Goal: Check status: Check status

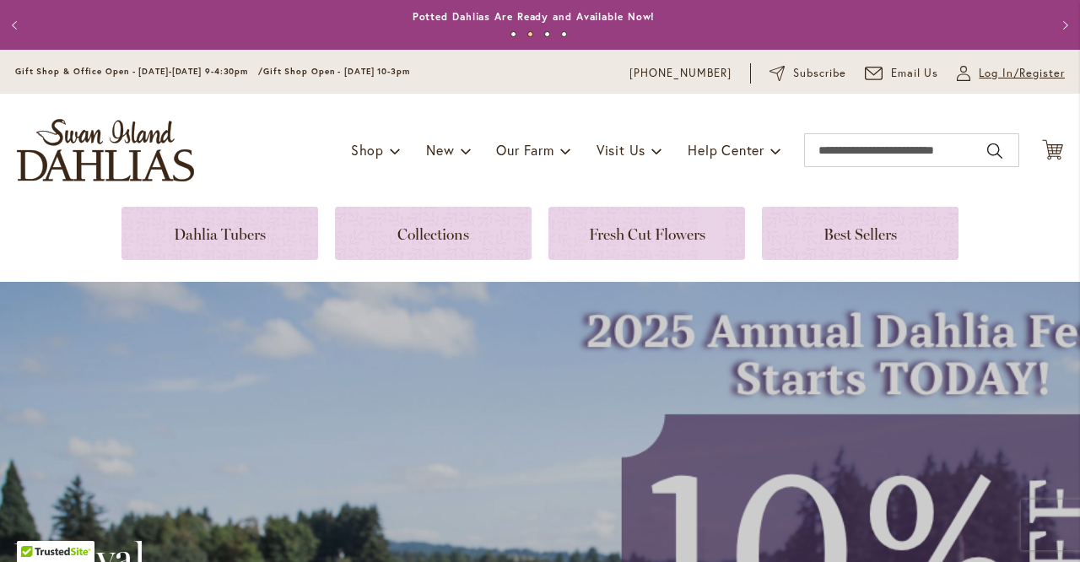
click at [989, 74] on span "Log In/Register" at bounding box center [1022, 73] width 86 height 17
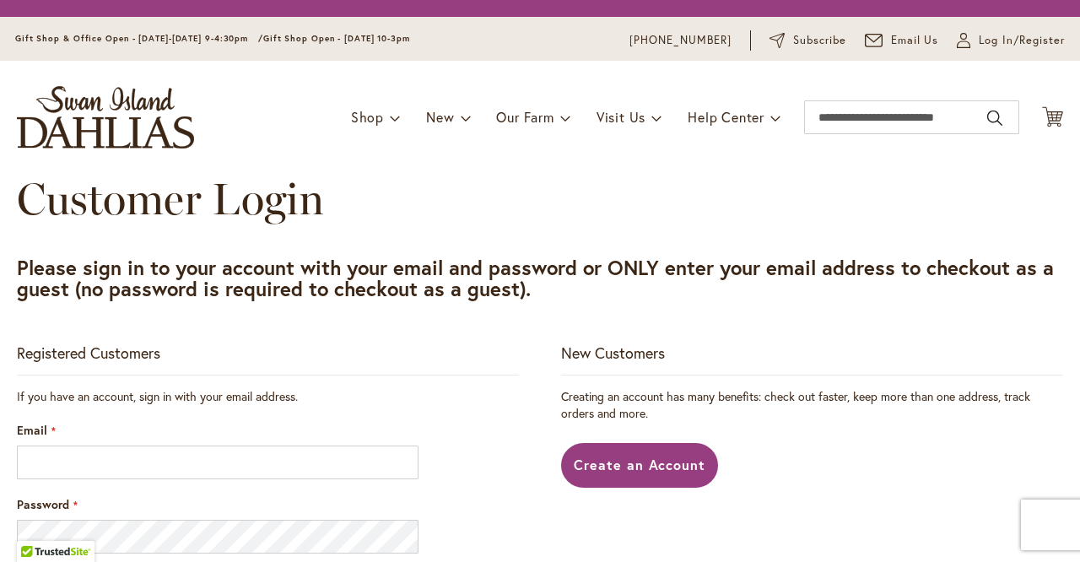
scroll to position [159, 0]
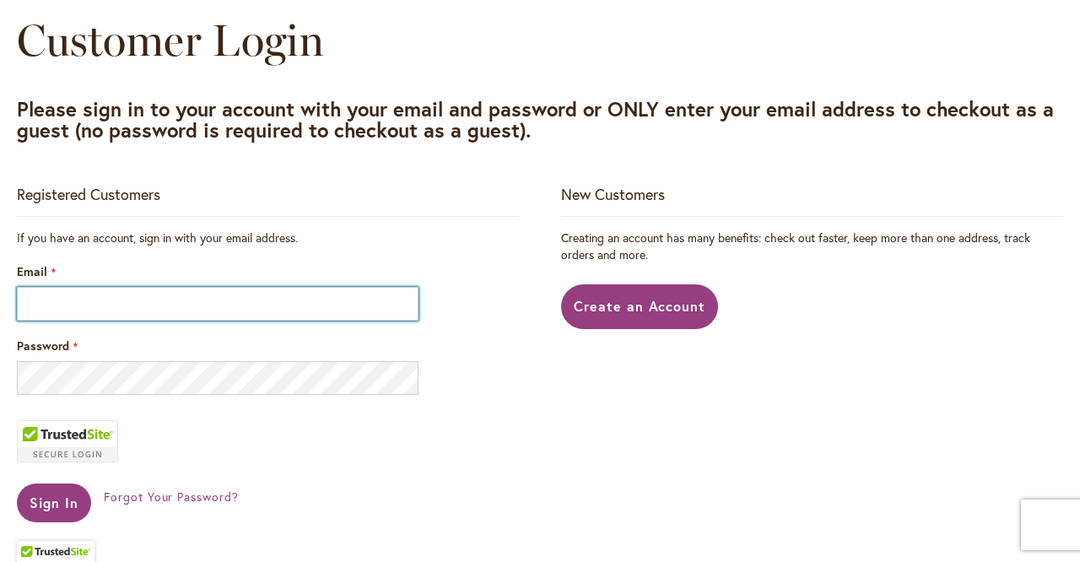
type input "**********"
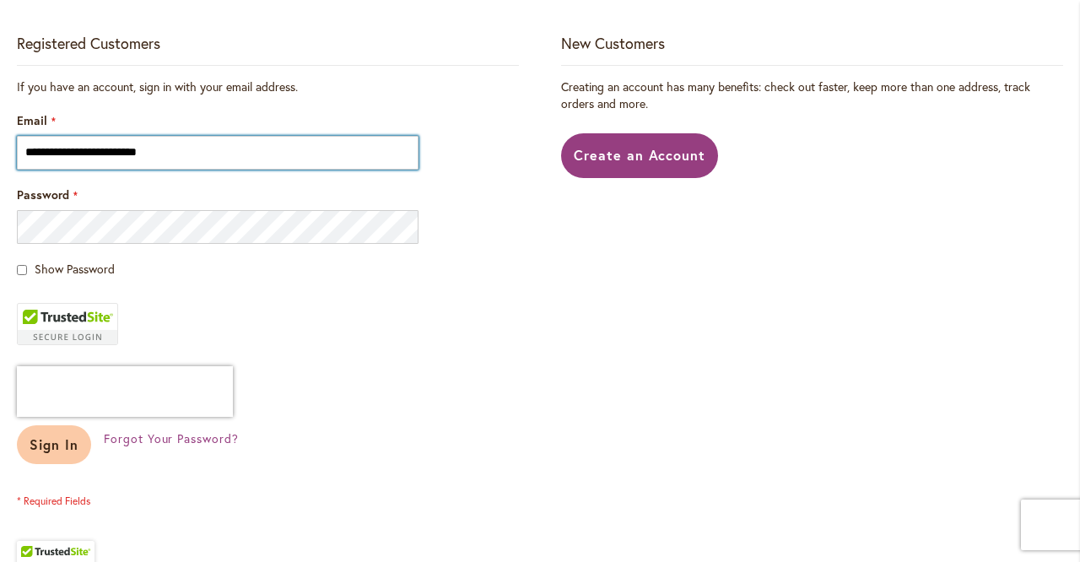
scroll to position [392, 0]
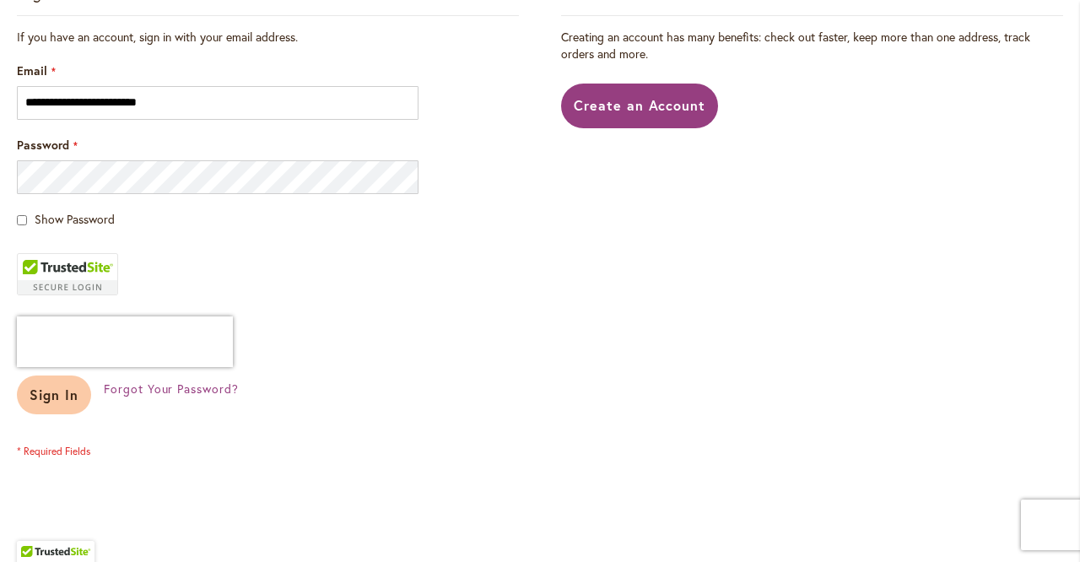
click at [57, 386] on span "Sign In" at bounding box center [54, 395] width 49 height 18
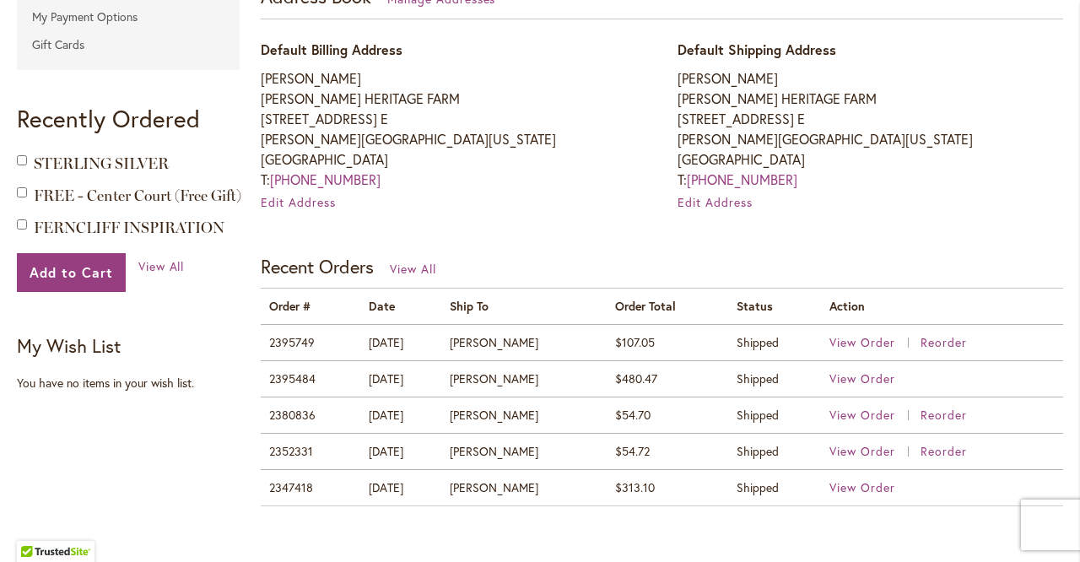
scroll to position [551, 0]
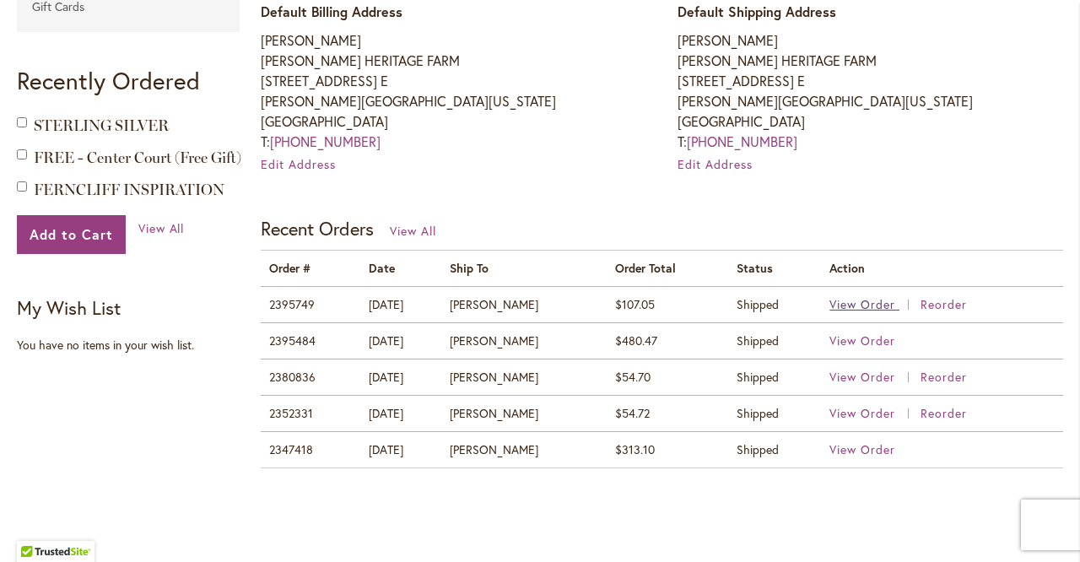
click at [829, 302] on span "View Order" at bounding box center [862, 304] width 66 height 16
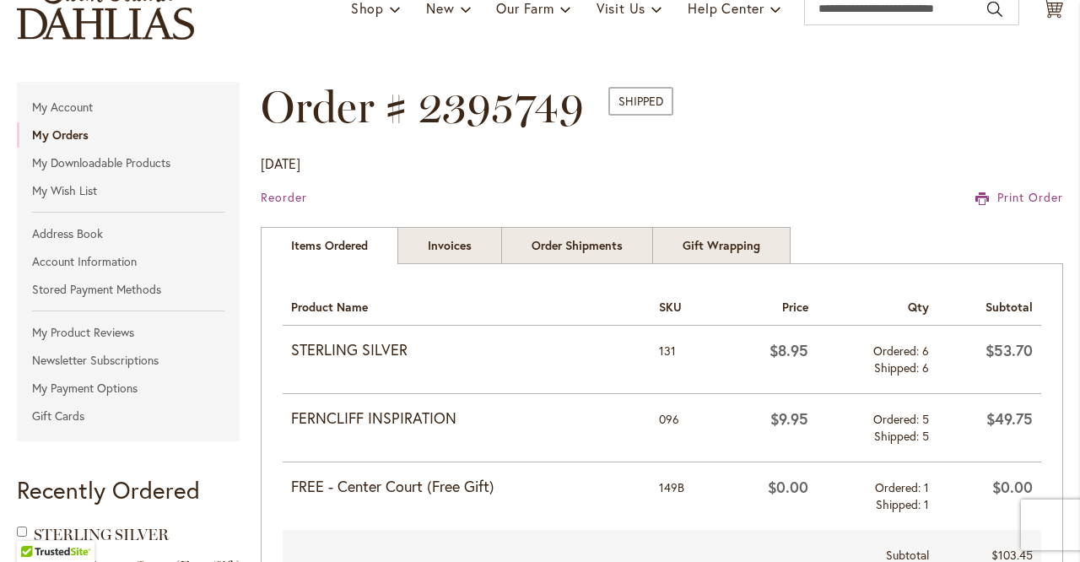
scroll to position [178, 0]
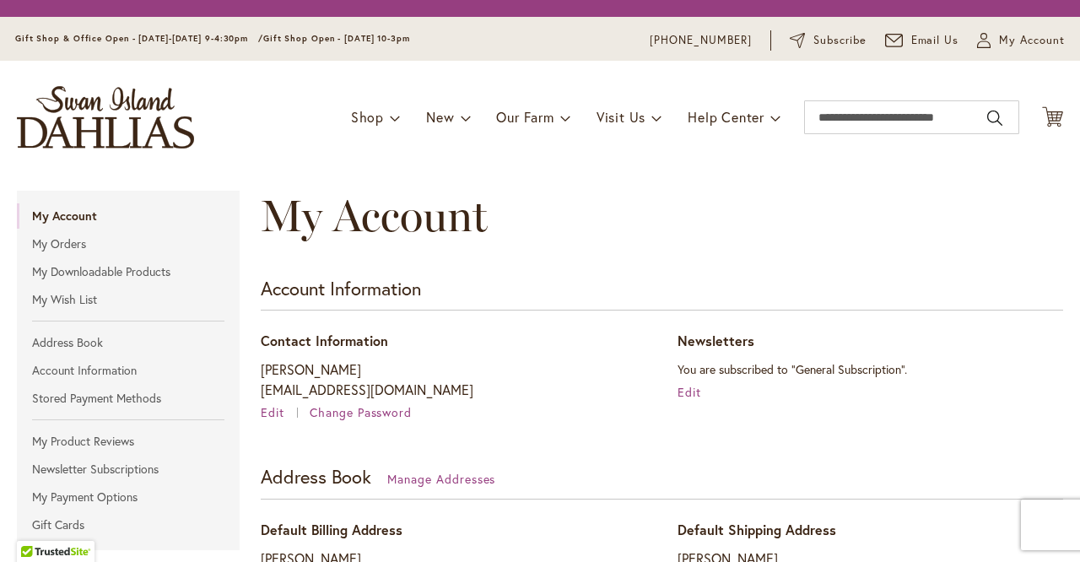
scroll to position [476, 0]
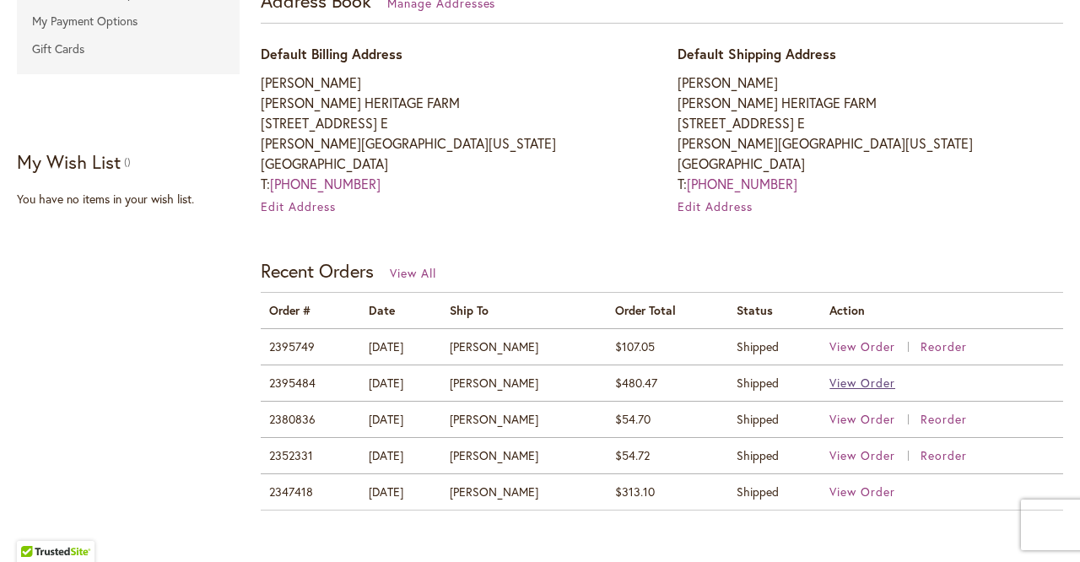
click at [829, 377] on span "View Order" at bounding box center [862, 383] width 66 height 16
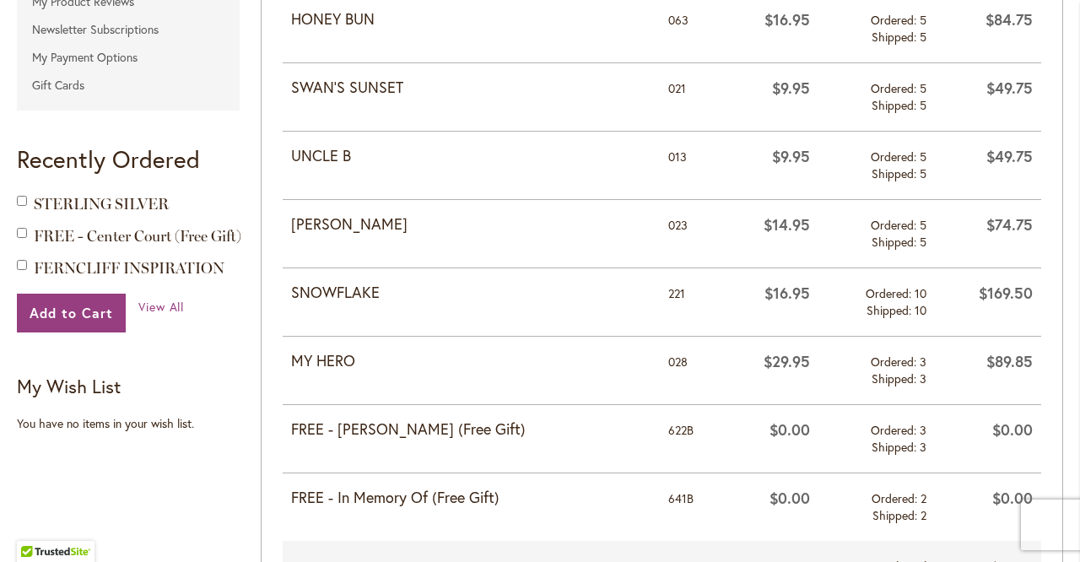
scroll to position [640, 0]
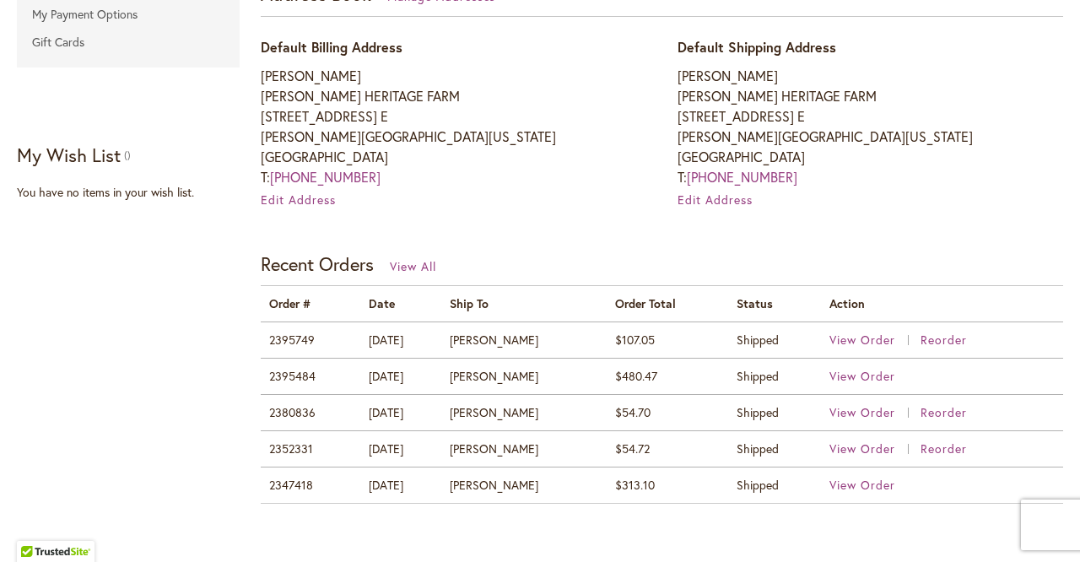
scroll to position [486, 0]
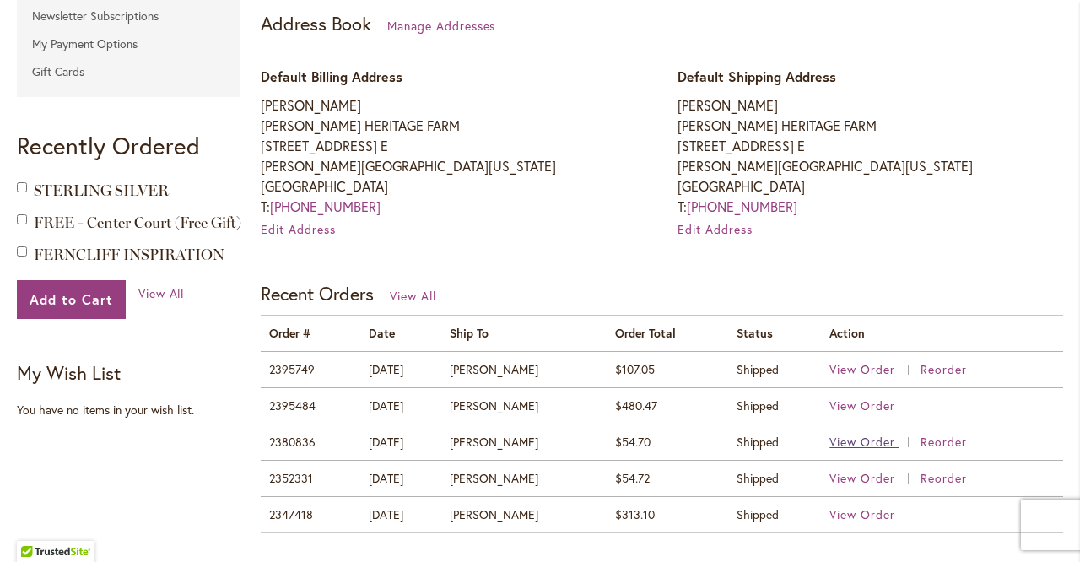
click at [840, 443] on span "View Order" at bounding box center [862, 442] width 66 height 16
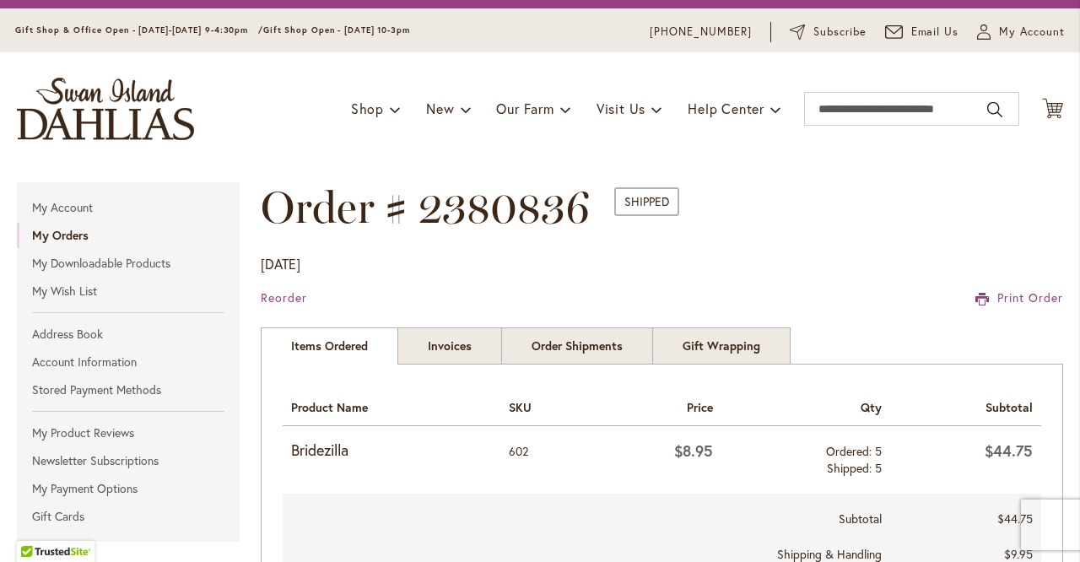
scroll to position [45, 0]
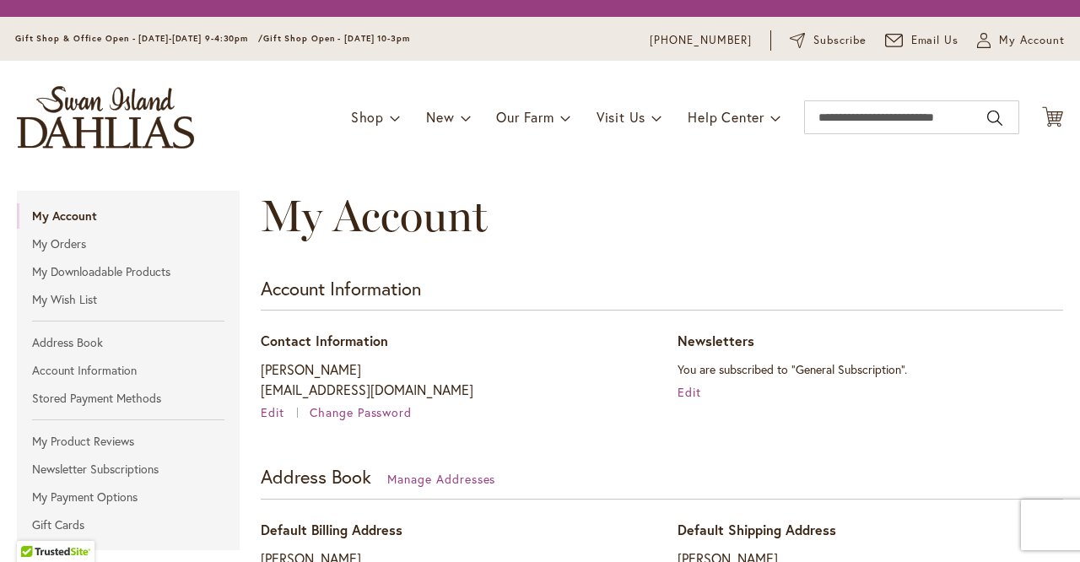
scroll to position [536, 0]
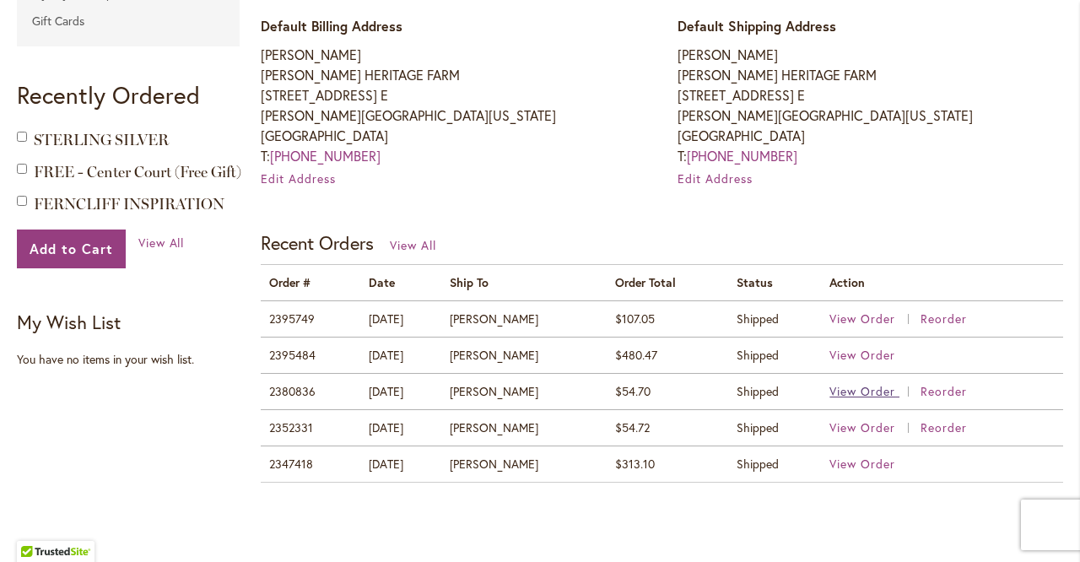
click at [863, 391] on span "View Order" at bounding box center [862, 391] width 66 height 16
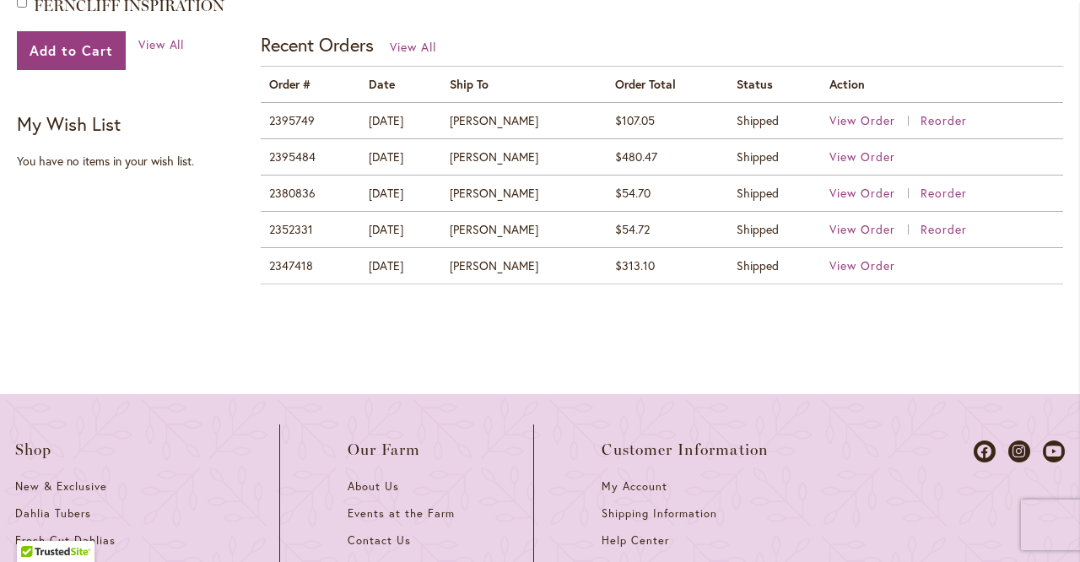
scroll to position [597, 0]
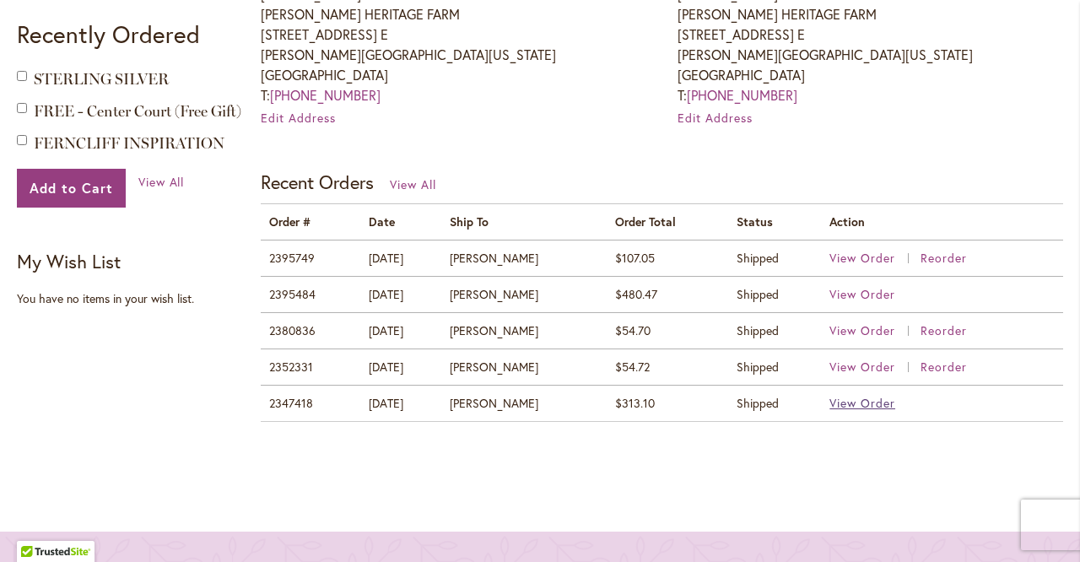
click at [858, 401] on span "View Order" at bounding box center [862, 403] width 66 height 16
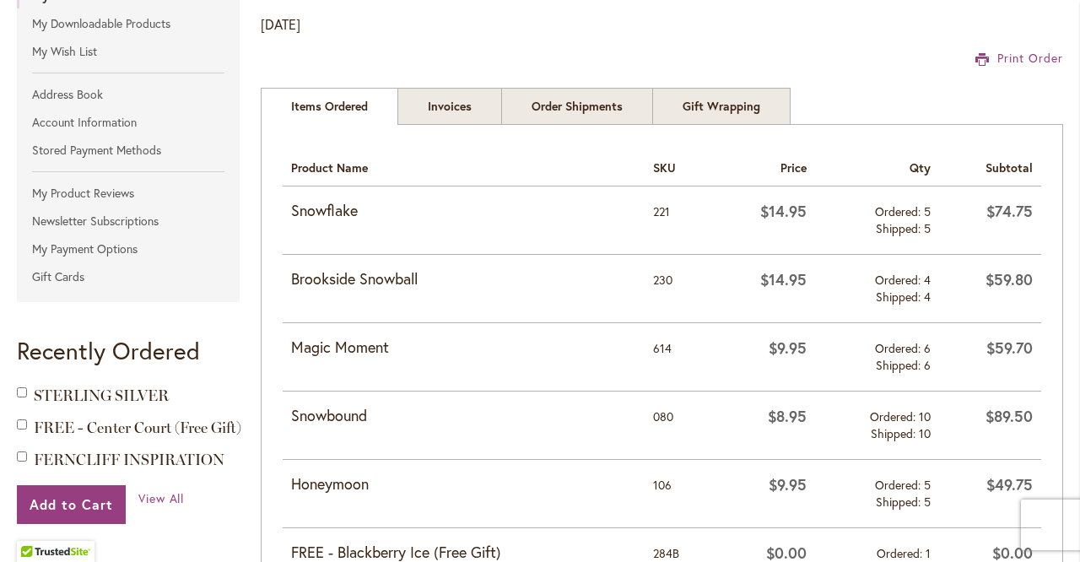
scroll to position [278, 0]
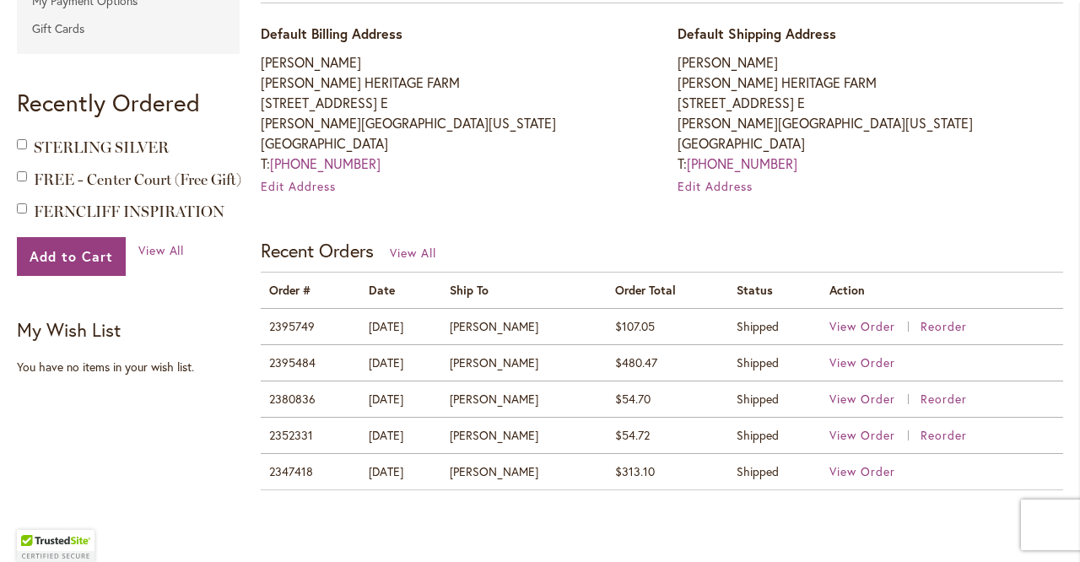
scroll to position [602, 0]
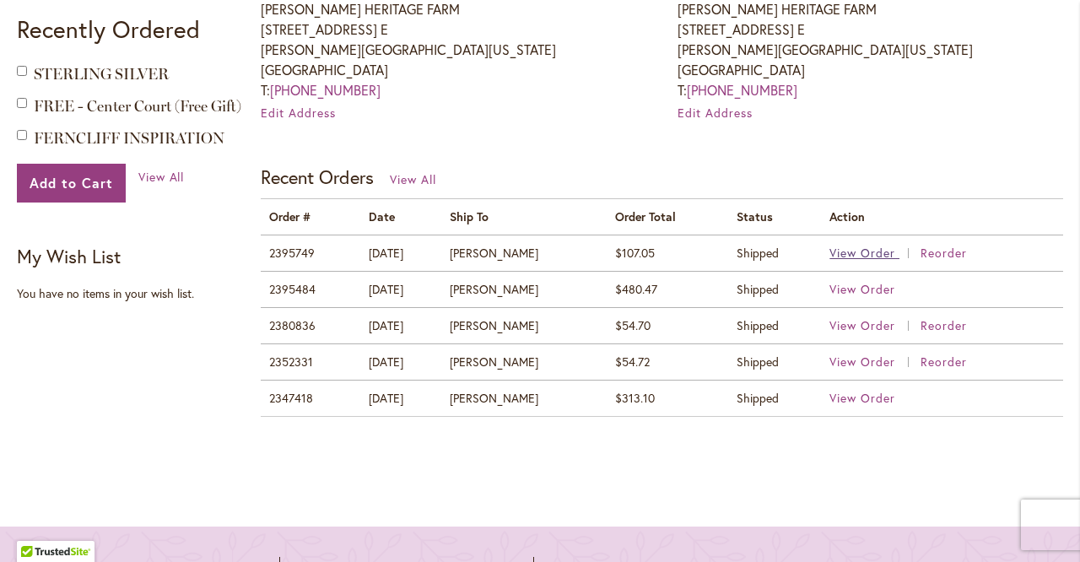
click at [857, 245] on span "View Order" at bounding box center [862, 253] width 66 height 16
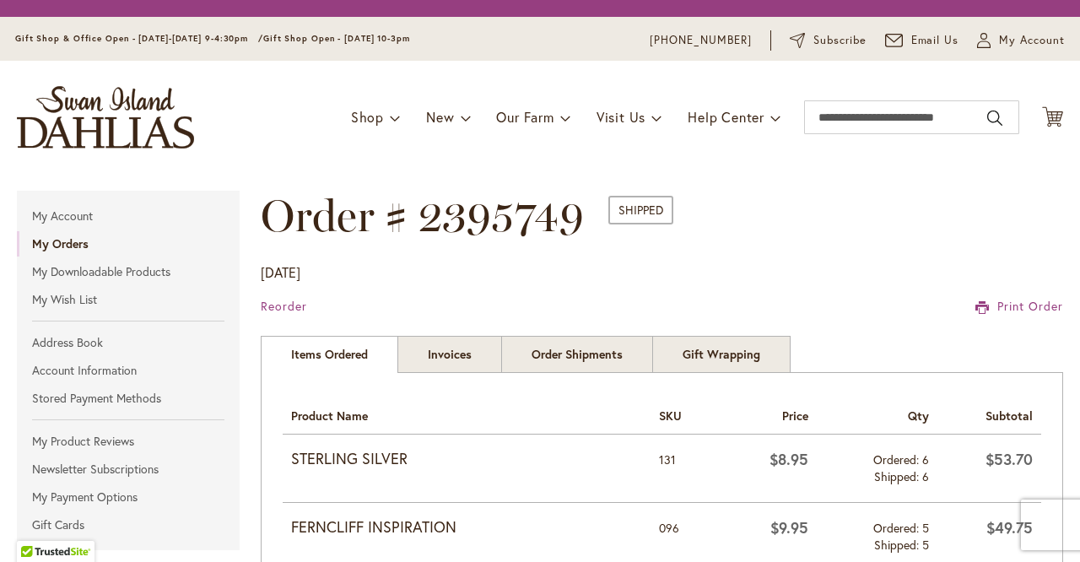
scroll to position [139, 0]
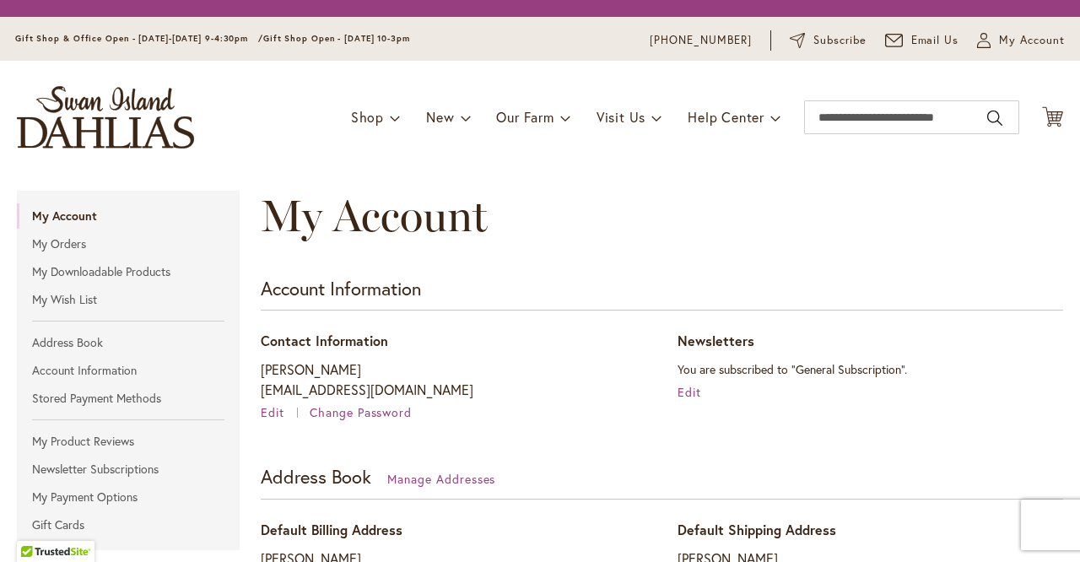
scroll to position [569, 0]
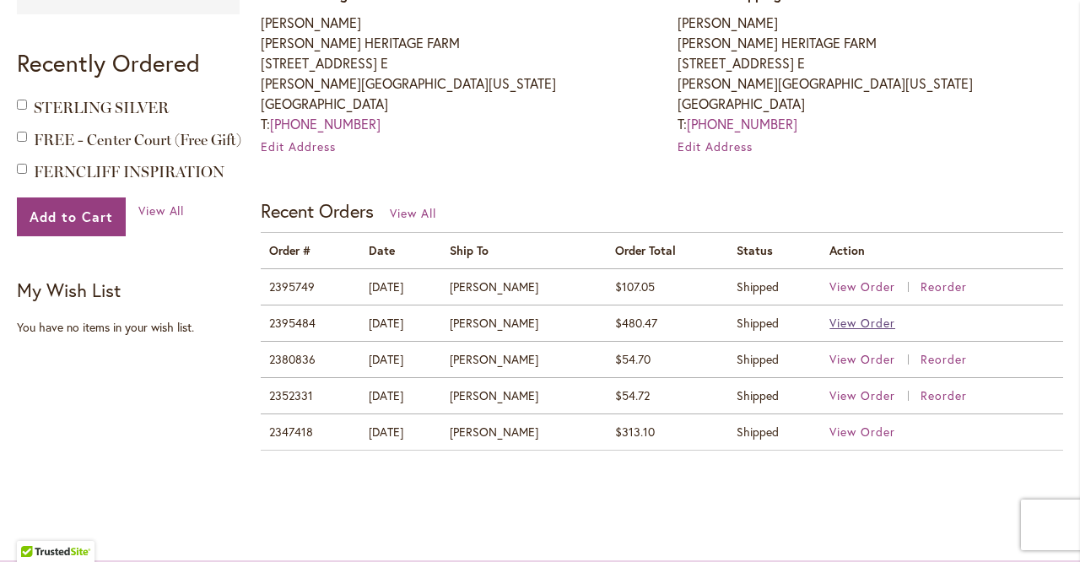
click at [846, 319] on span "View Order" at bounding box center [862, 323] width 66 height 16
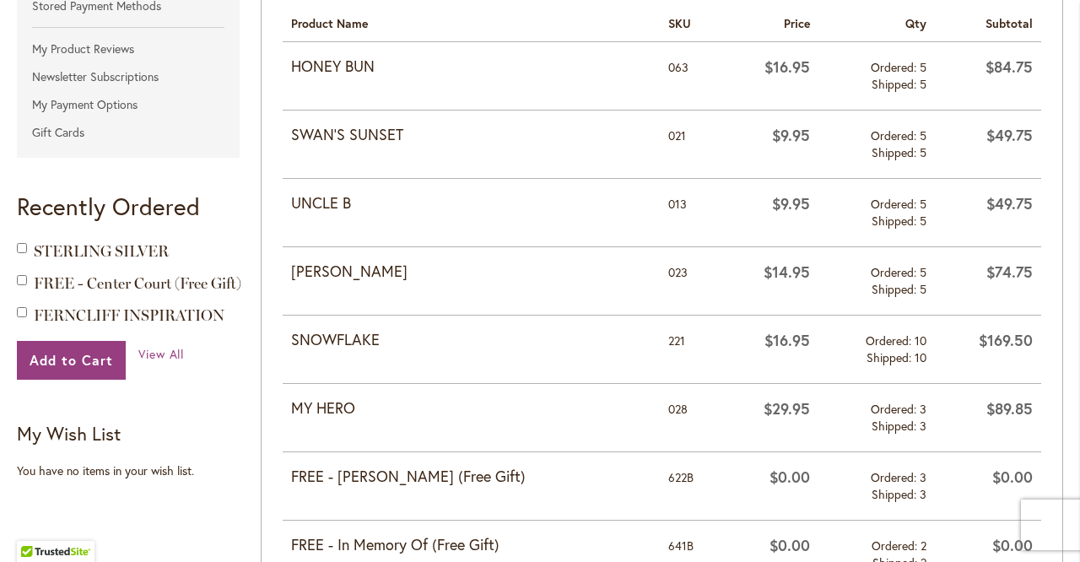
scroll to position [256, 0]
